Goal: Information Seeking & Learning: Learn about a topic

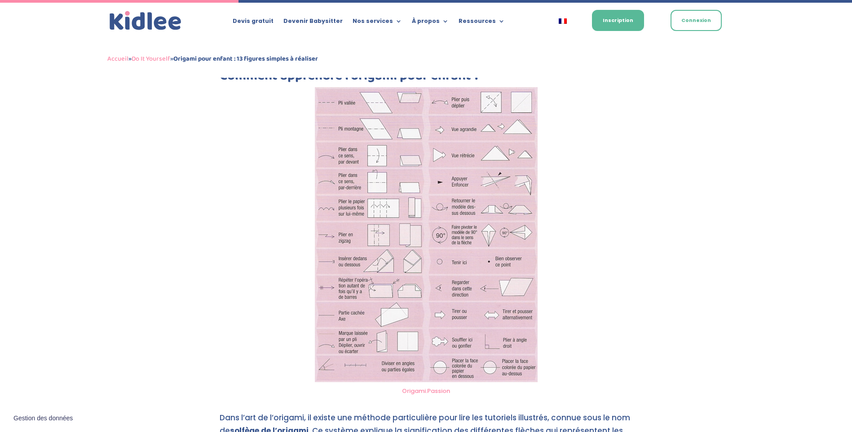
scroll to position [919, 0]
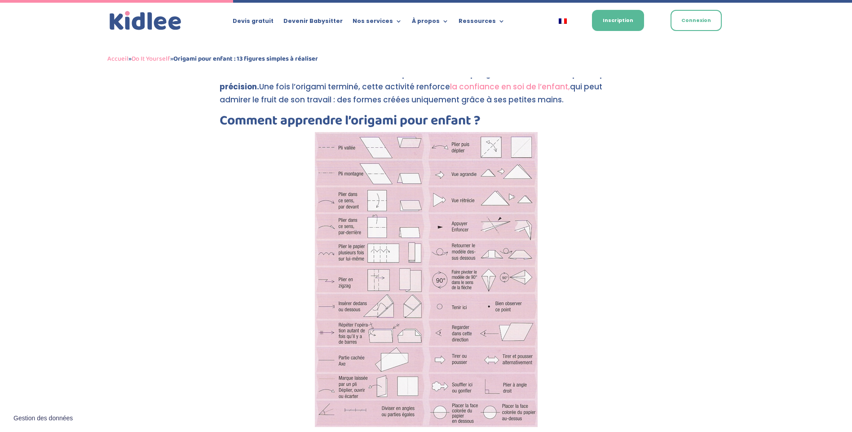
click at [426, 263] on img at bounding box center [426, 279] width 223 height 295
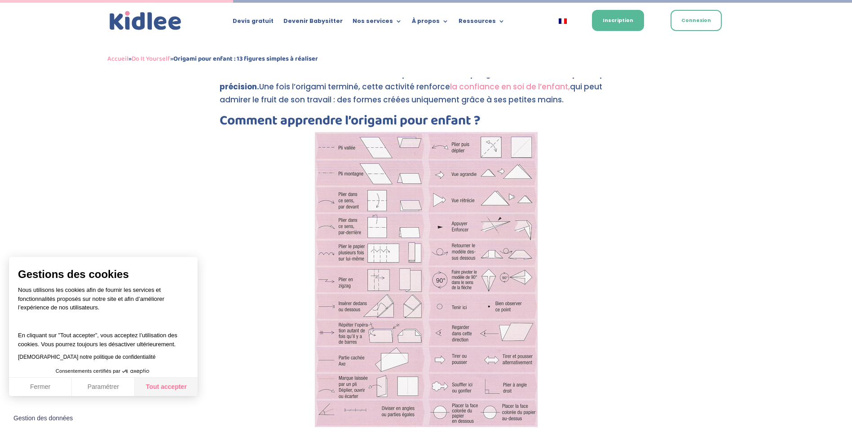
click at [168, 388] on button "Tout accepter" at bounding box center [166, 387] width 63 height 19
checkbox input "true"
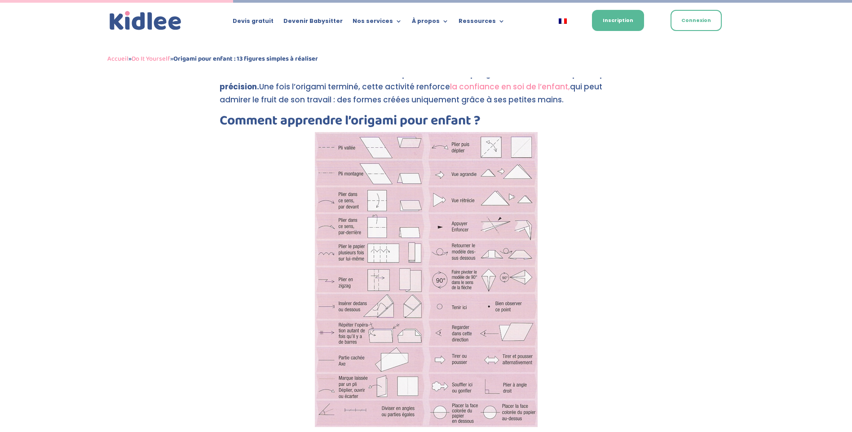
click at [467, 324] on img at bounding box center [426, 279] width 223 height 295
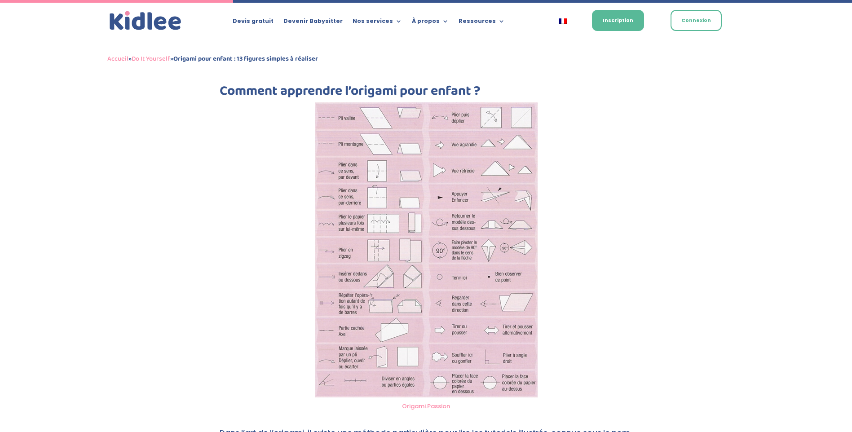
scroll to position [964, 0]
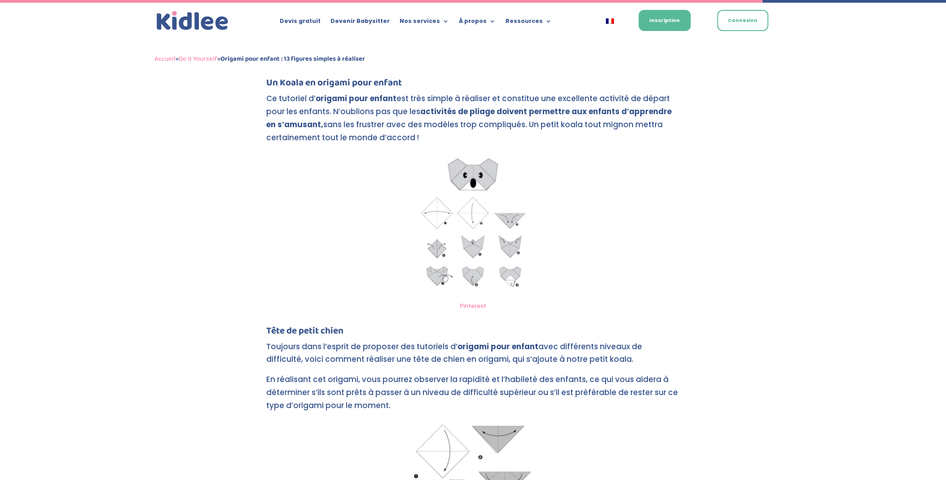
scroll to position [2669, 0]
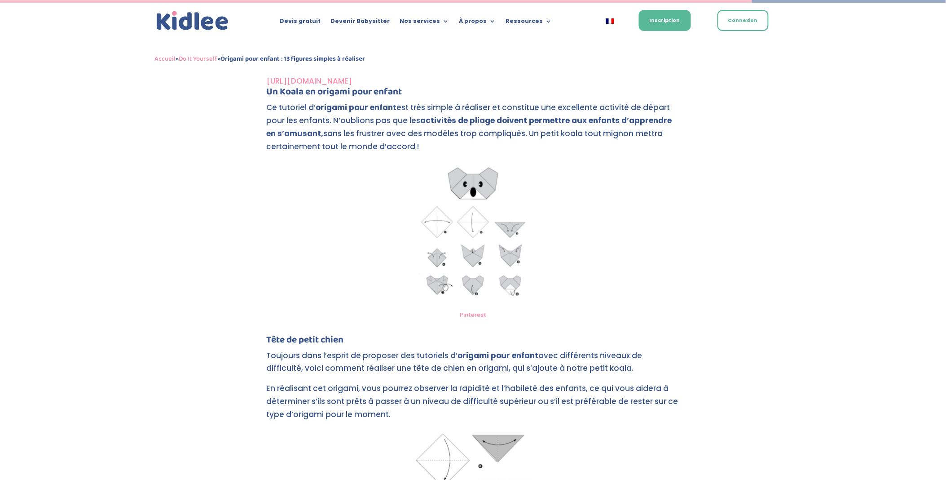
click at [352, 80] on link "[URL][DOMAIN_NAME]" at bounding box center [310, 80] width 86 height 11
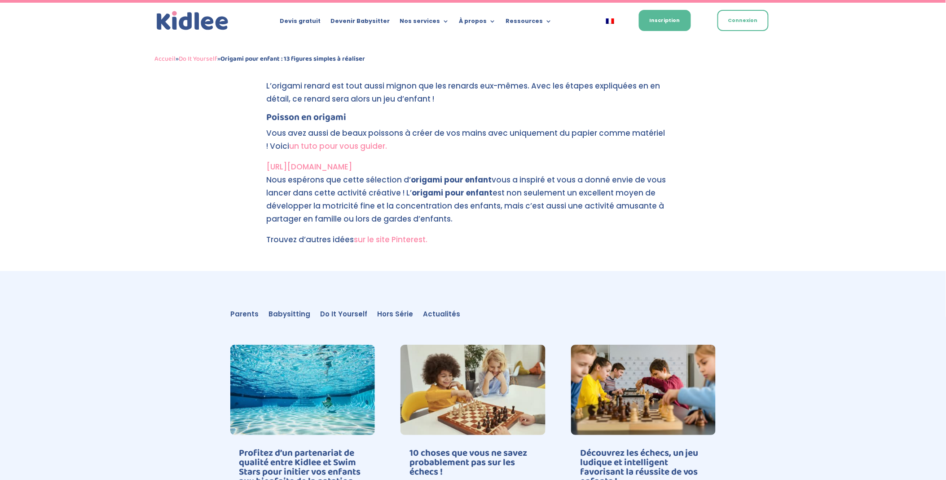
scroll to position [3517, 0]
